Goal: Information Seeking & Learning: Find specific fact

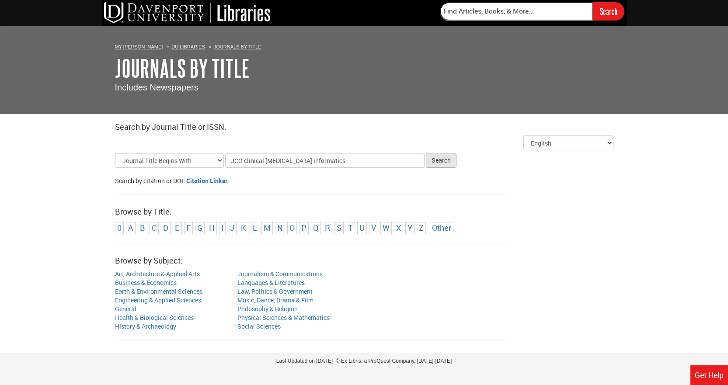
type input "JCO clinical [MEDICAL_DATA] informatics"
click at [450, 159] on button "Search" at bounding box center [441, 160] width 31 height 15
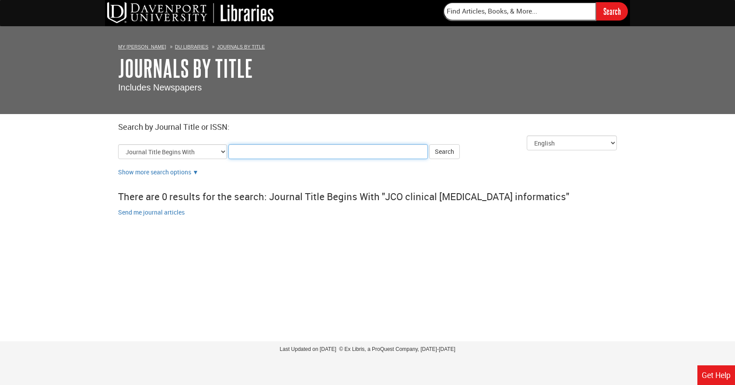
paste input "2473-4276"
type input "2473-4276"
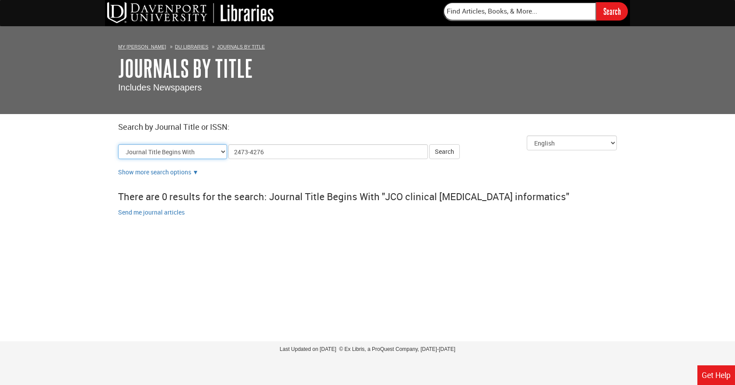
click at [217, 150] on select "Journal Title Begins With Journal Title Equals Journal Title Contains All Words…" at bounding box center [172, 151] width 109 height 15
select select "issn_equals"
click at [118, 144] on select "Journal Title Begins With Journal Title Equals Journal Title Contains All Words…" at bounding box center [172, 151] width 109 height 15
click at [448, 150] on button "Search" at bounding box center [444, 151] width 31 height 15
